Goal: Information Seeking & Learning: Find specific page/section

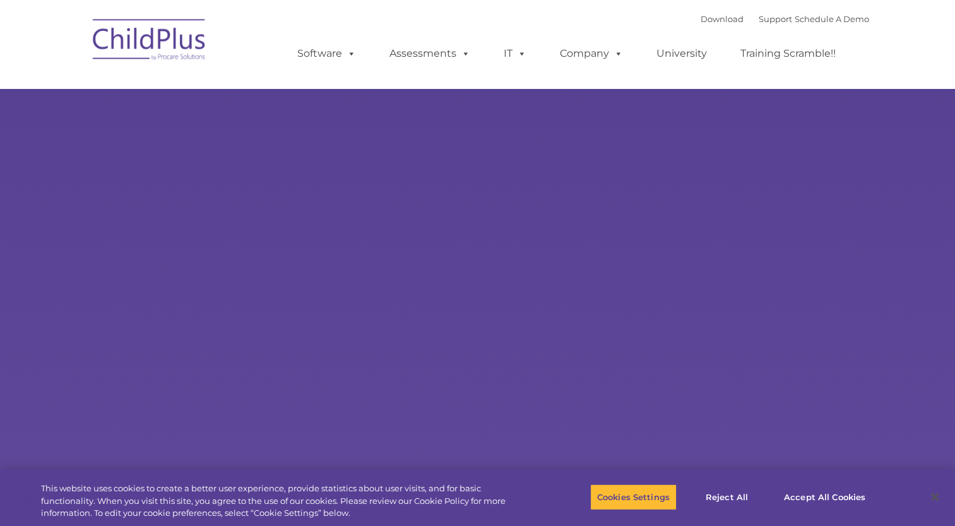
select select "MEDIUM"
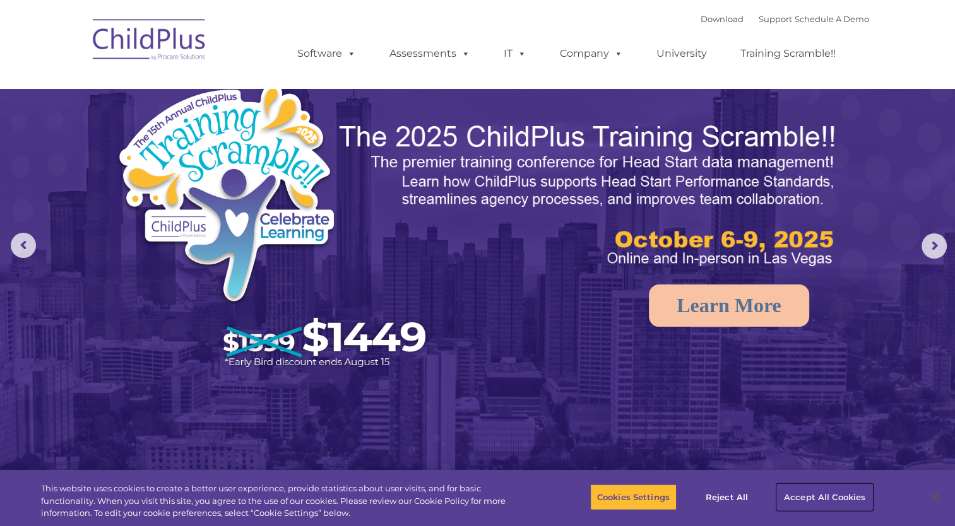
click at [797, 495] on button "Accept All Cookies" at bounding box center [824, 497] width 95 height 27
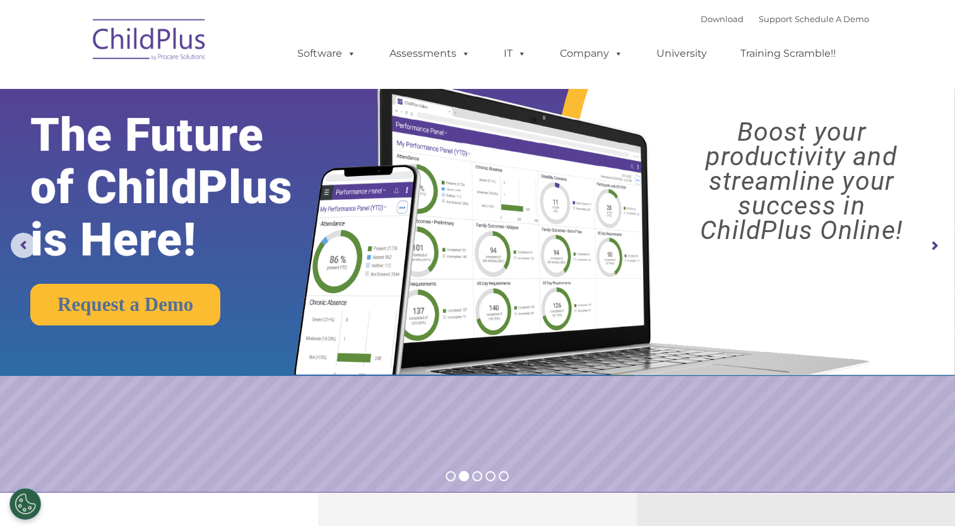
click at [571, 431] on rs-slide "Request a Demo The Future of ChildPlus is Here! Boost your productivity and str…" at bounding box center [477, 246] width 955 height 492
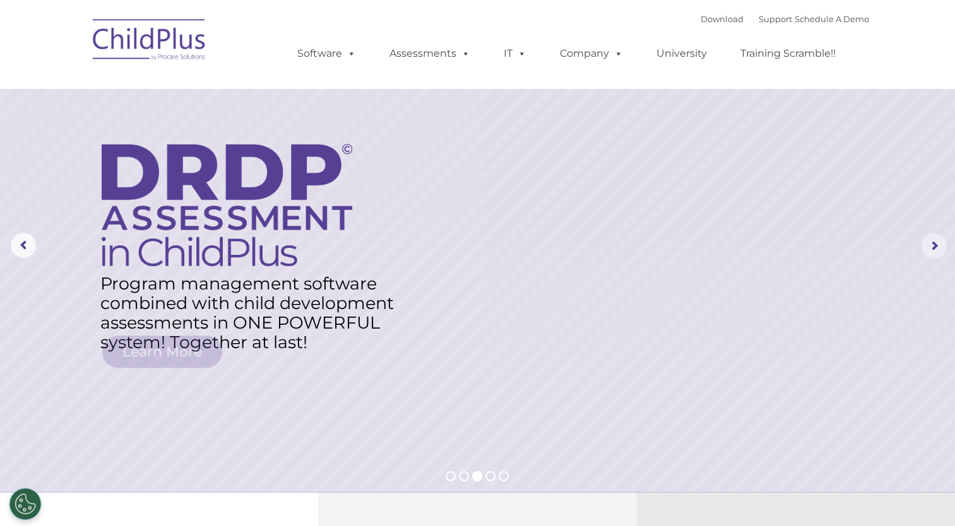
click at [926, 239] on rs-arrow at bounding box center [933, 246] width 25 height 25
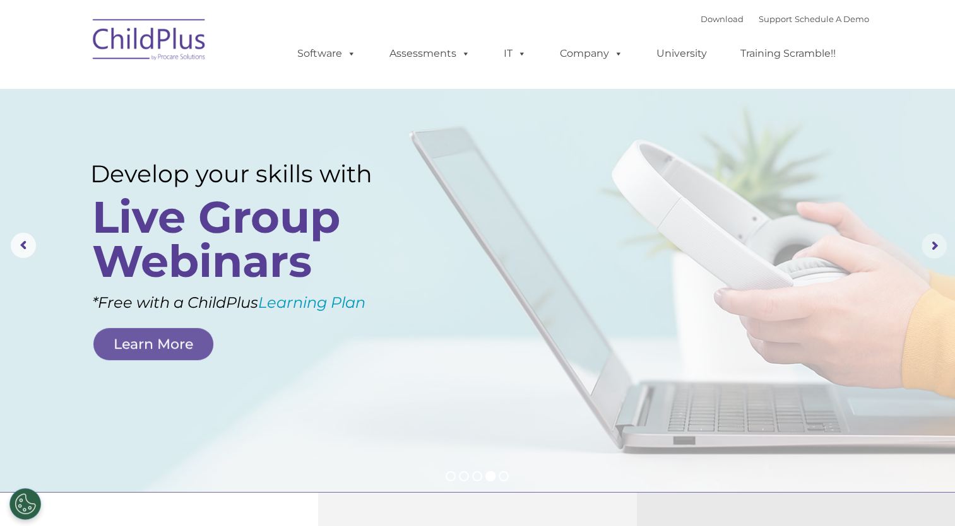
click at [938, 247] on rs-arrow at bounding box center [933, 246] width 25 height 25
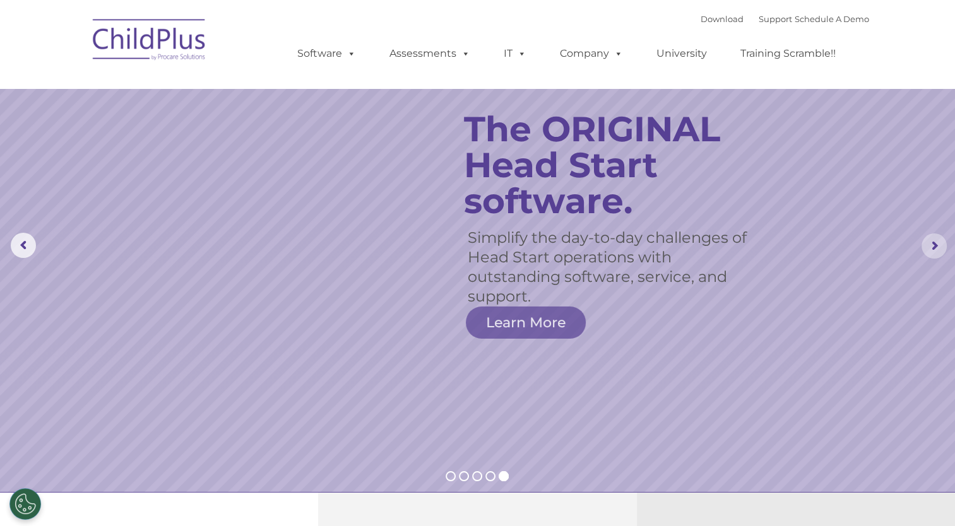
click at [938, 247] on rs-arrow at bounding box center [933, 246] width 25 height 25
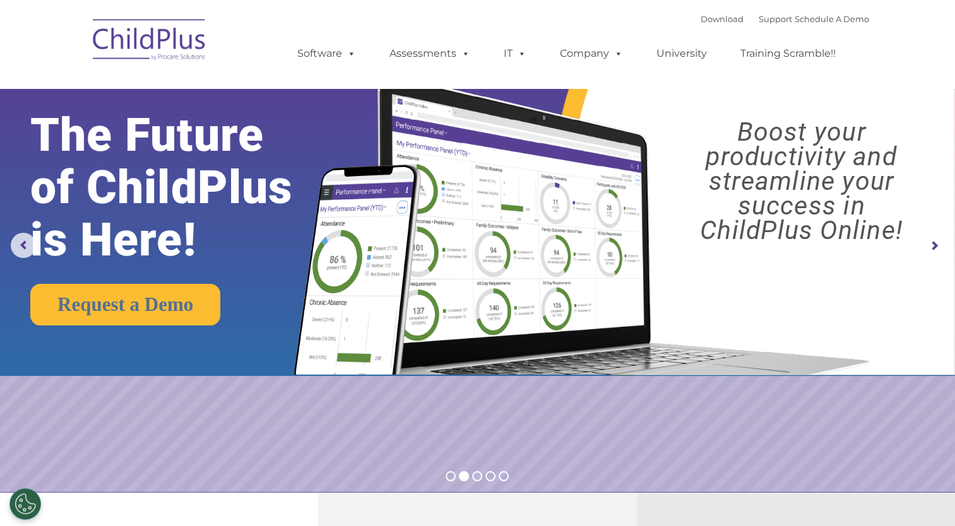
click at [240, 41] on div "Download Support | Schedule A Demo  MENU MENU Software ChildPlus: The original…" at bounding box center [477, 43] width 783 height 69
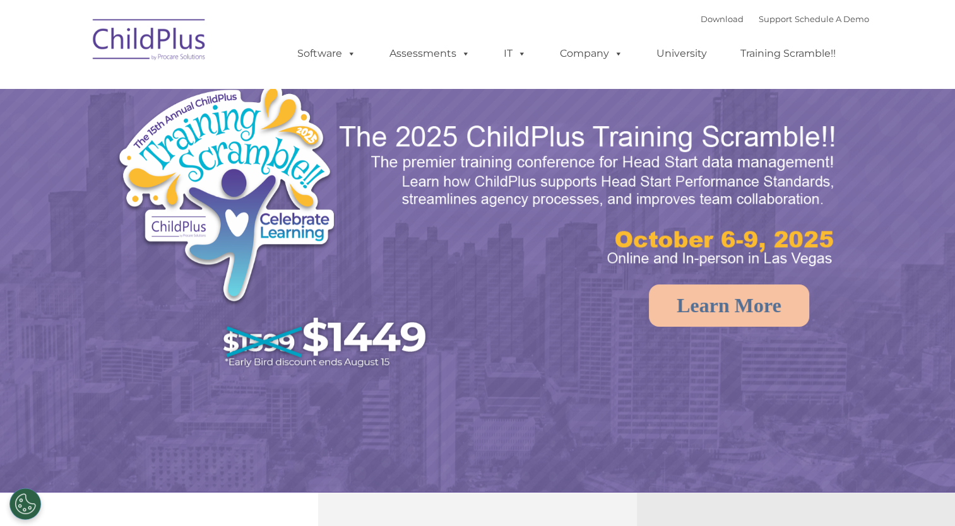
select select "MEDIUM"
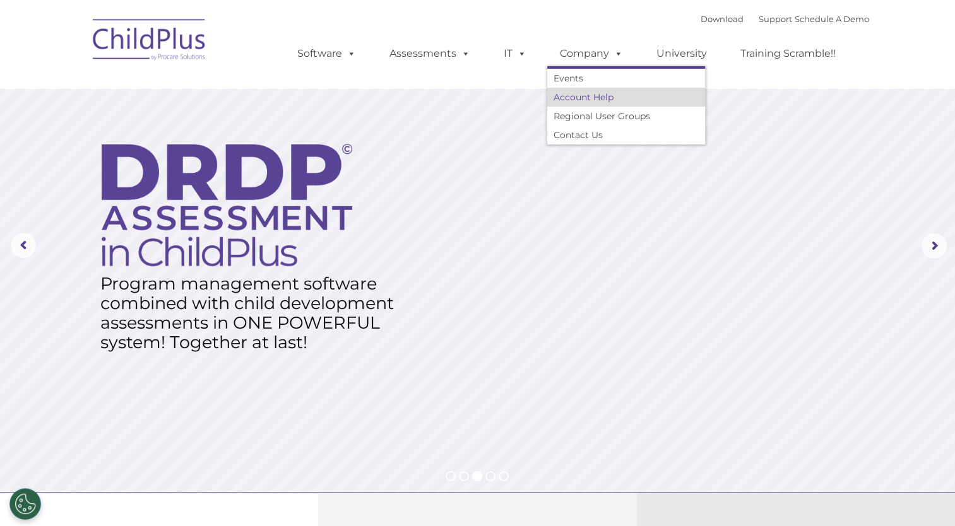
click at [593, 104] on link "Account Help" at bounding box center [626, 97] width 158 height 19
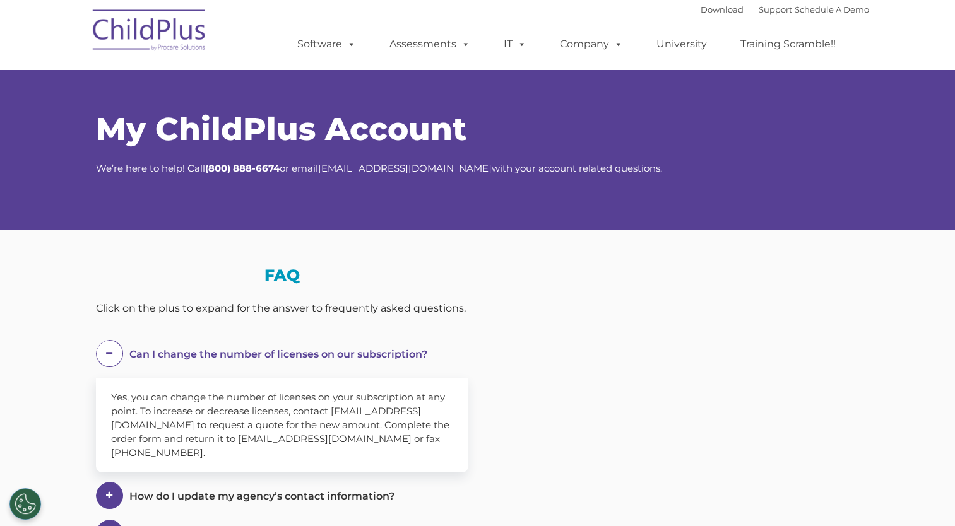
select select "MEDIUM"
